Goal: Find specific page/section: Find specific page/section

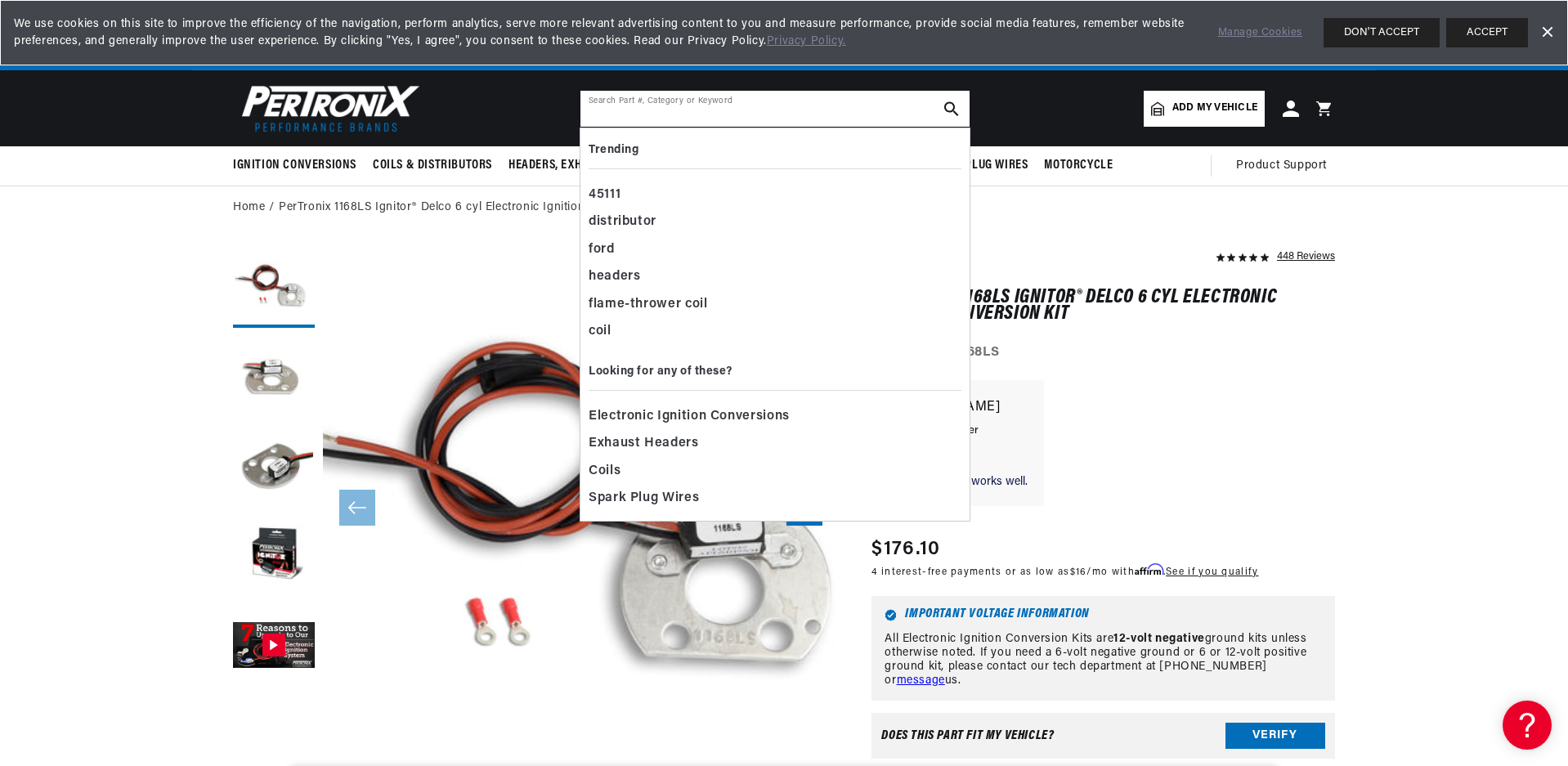
click at [737, 106] on input "text" at bounding box center [775, 108] width 390 height 36
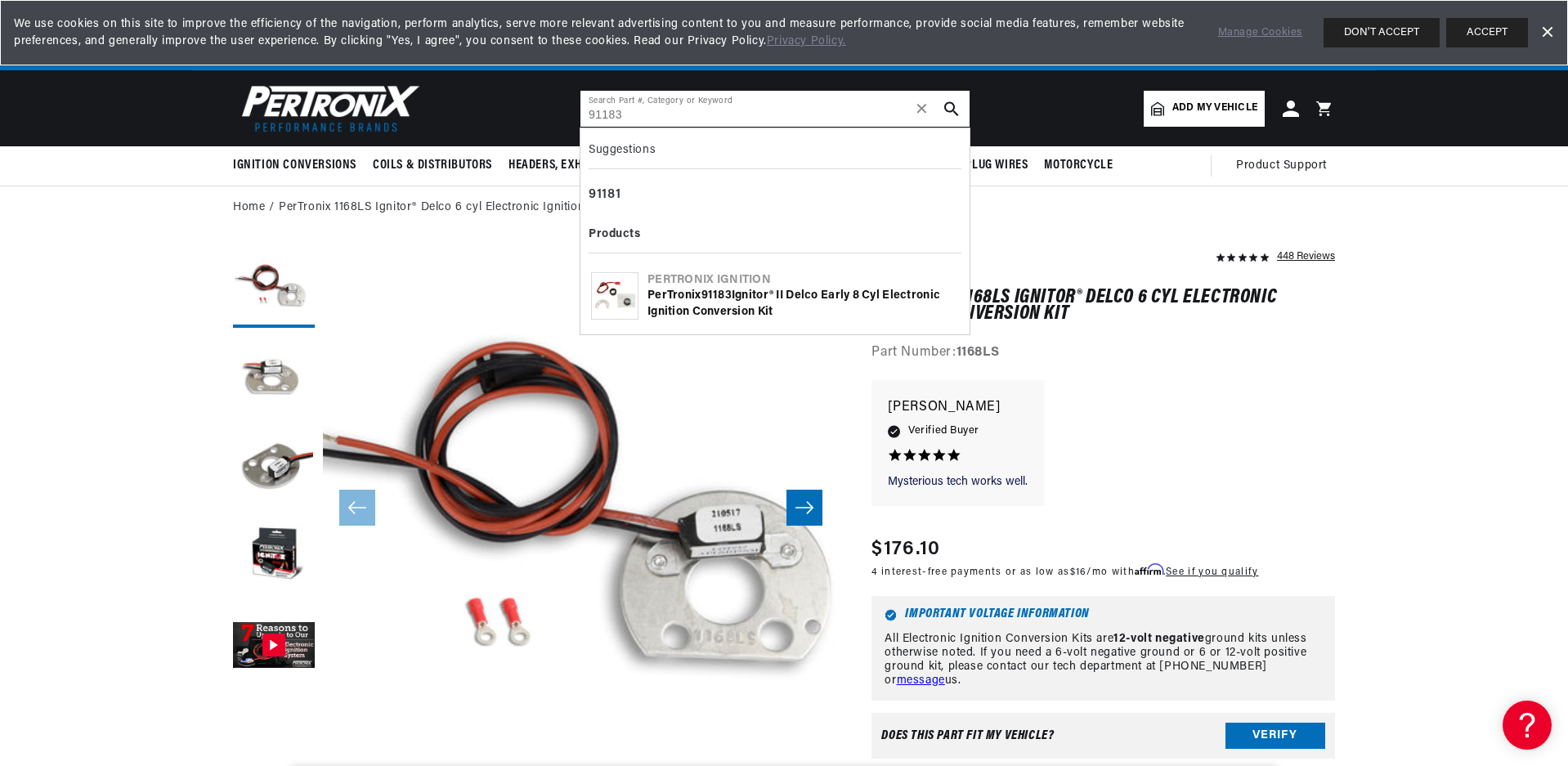
type input "91183"
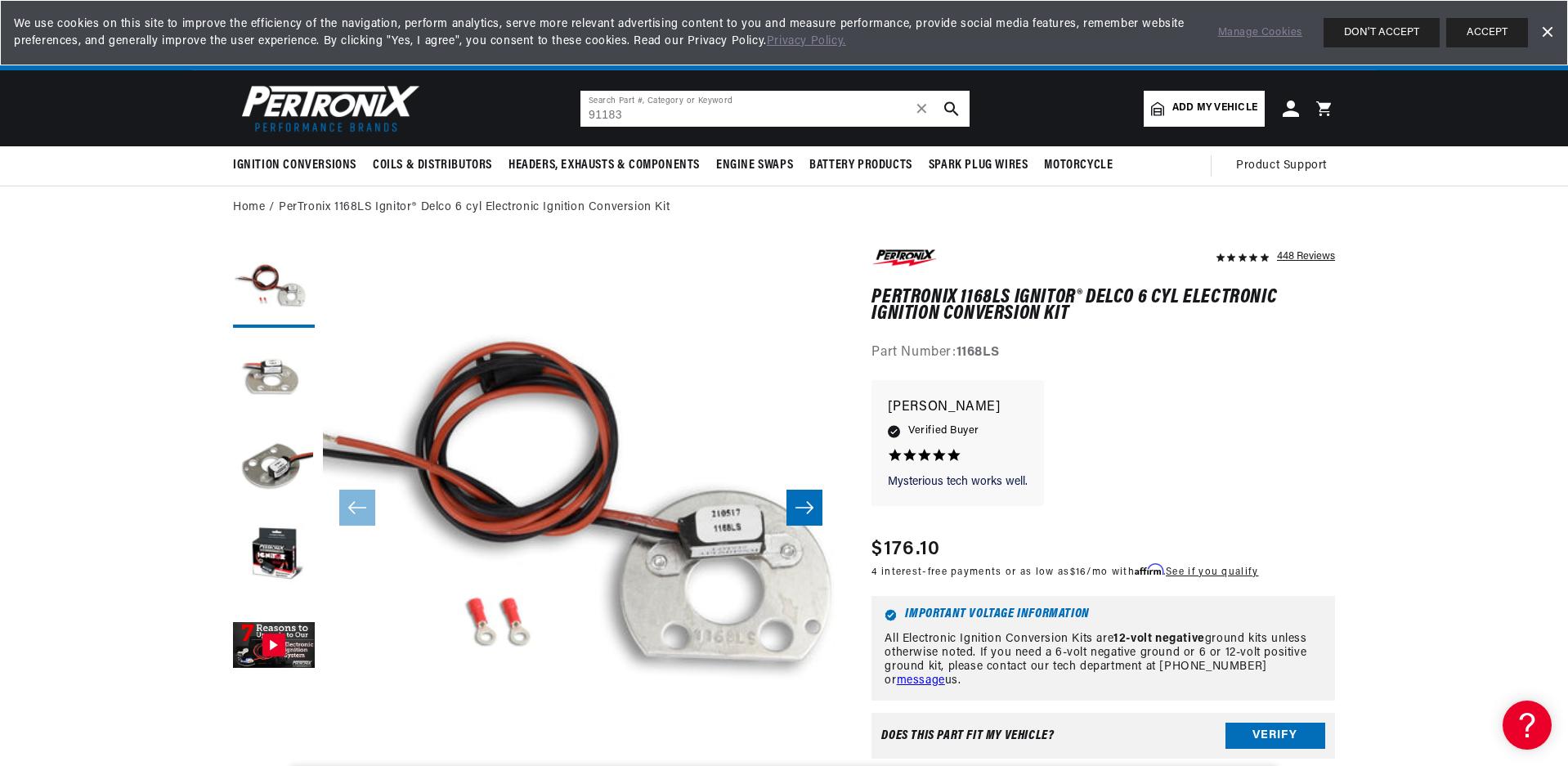
scroll to position [0, 495]
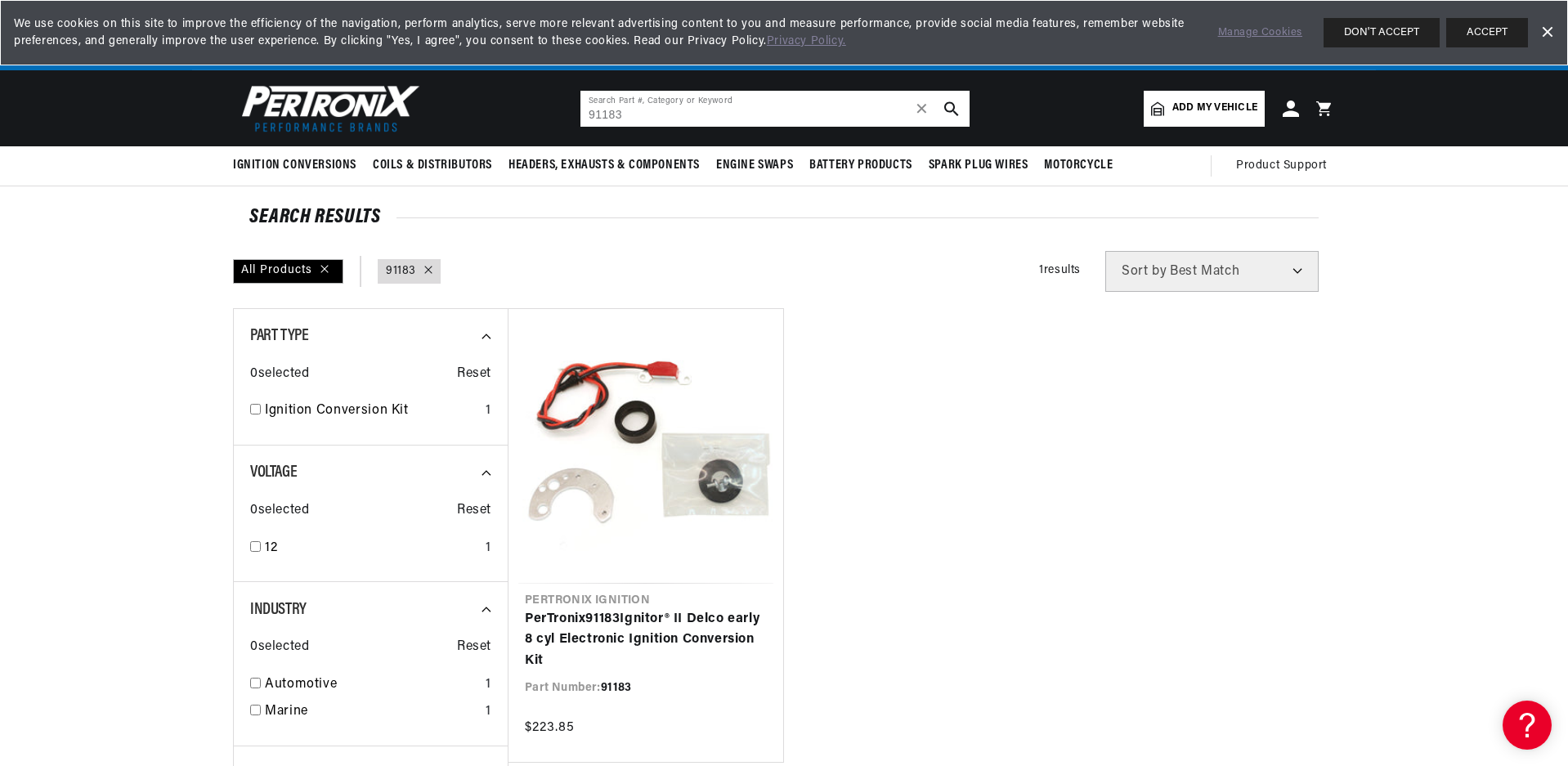
click at [729, 116] on input "91183" at bounding box center [775, 108] width 390 height 36
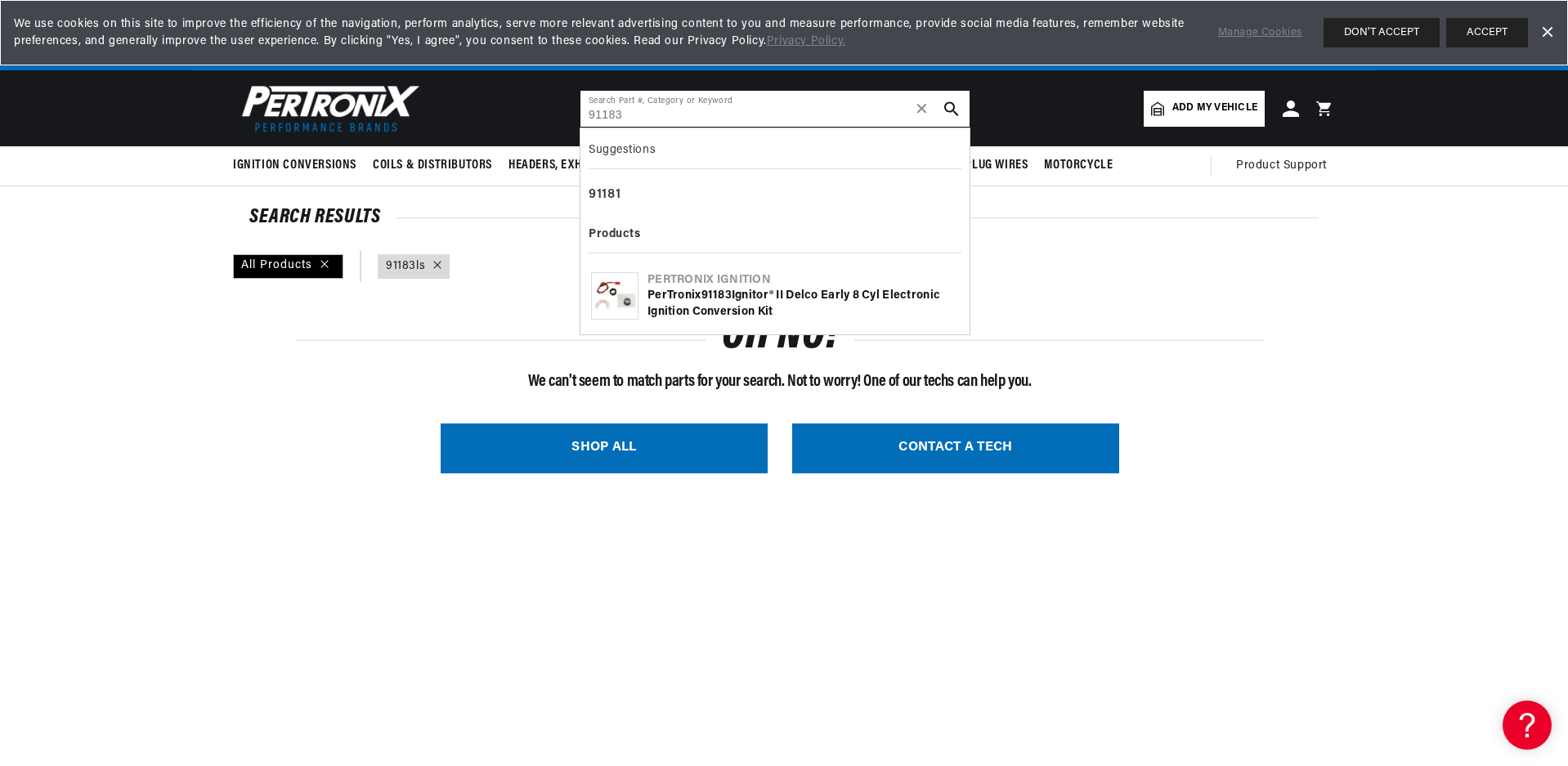
type input "91183"
click at [606, 300] on img at bounding box center [614, 295] width 46 height 46
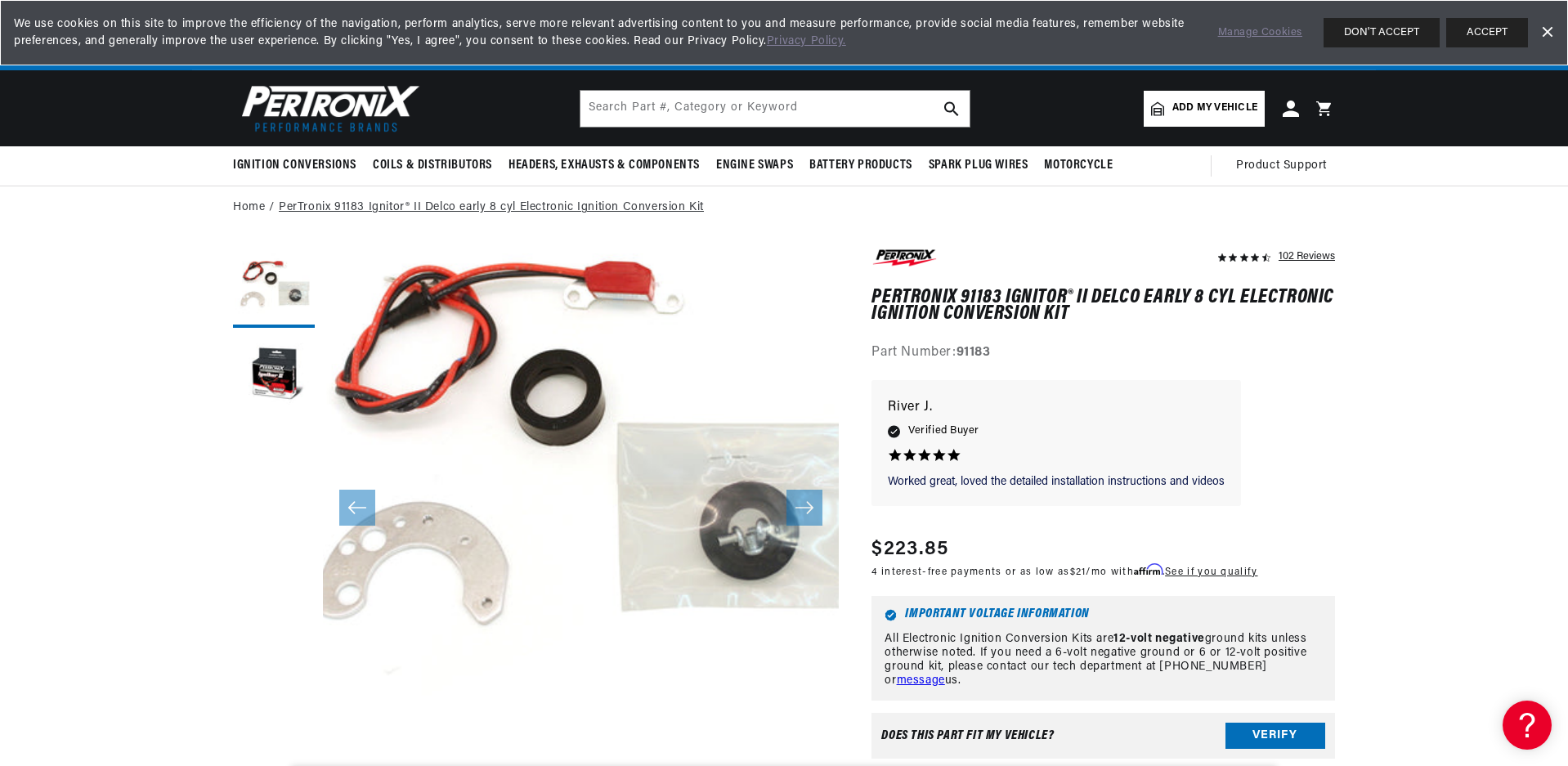
scroll to position [0, 495]
